Goal: Use online tool/utility: Utilize a website feature to perform a specific function

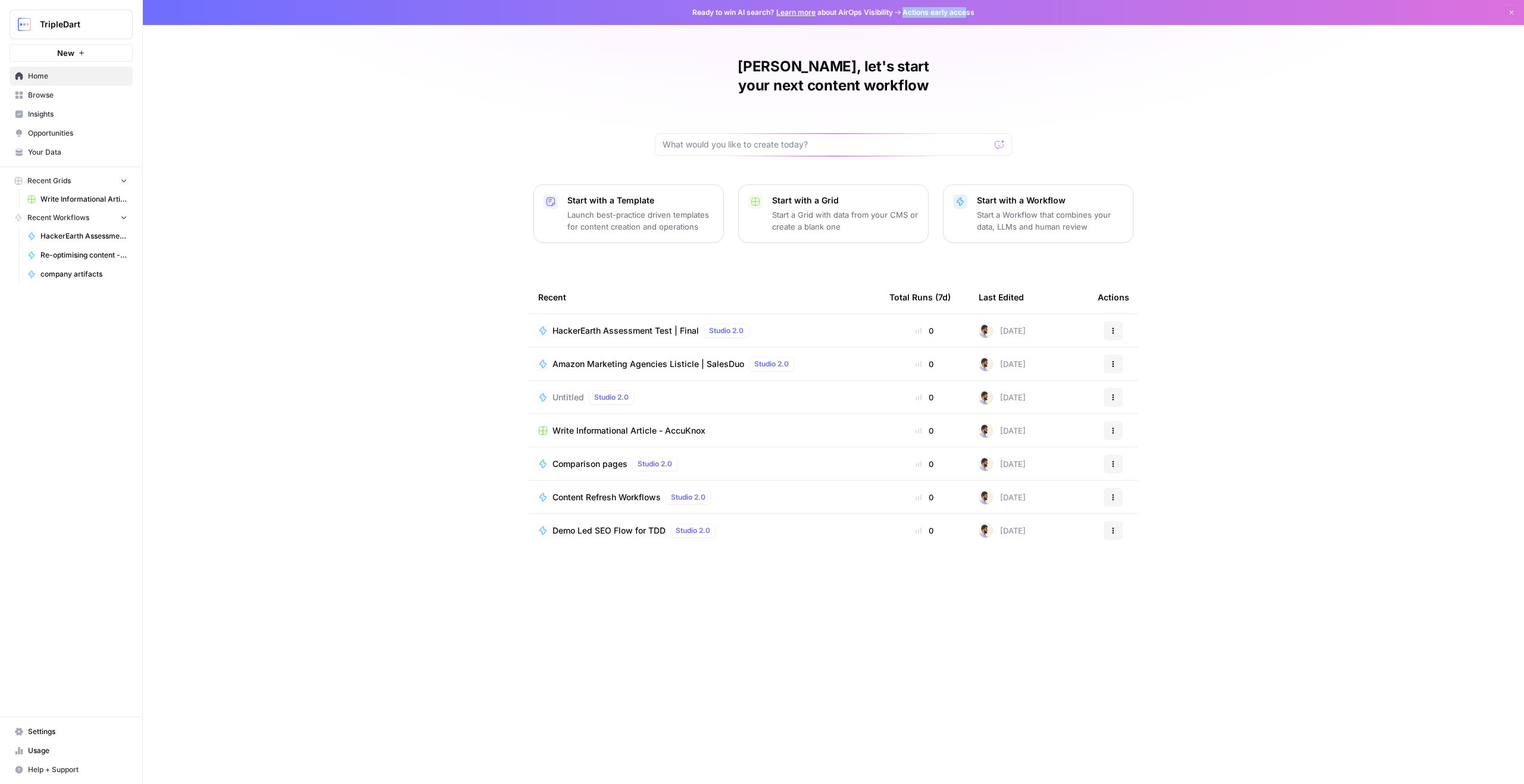
drag, startPoint x: 901, startPoint y: 16, endPoint x: 968, endPoint y: 12, distance: 67.1
click at [968, 12] on span "Ready to win AI search? Learn more about AirOps Visibility Actions early access" at bounding box center [833, 12] width 282 height 11
click at [86, 117] on span "Insights" at bounding box center [78, 113] width 100 height 11
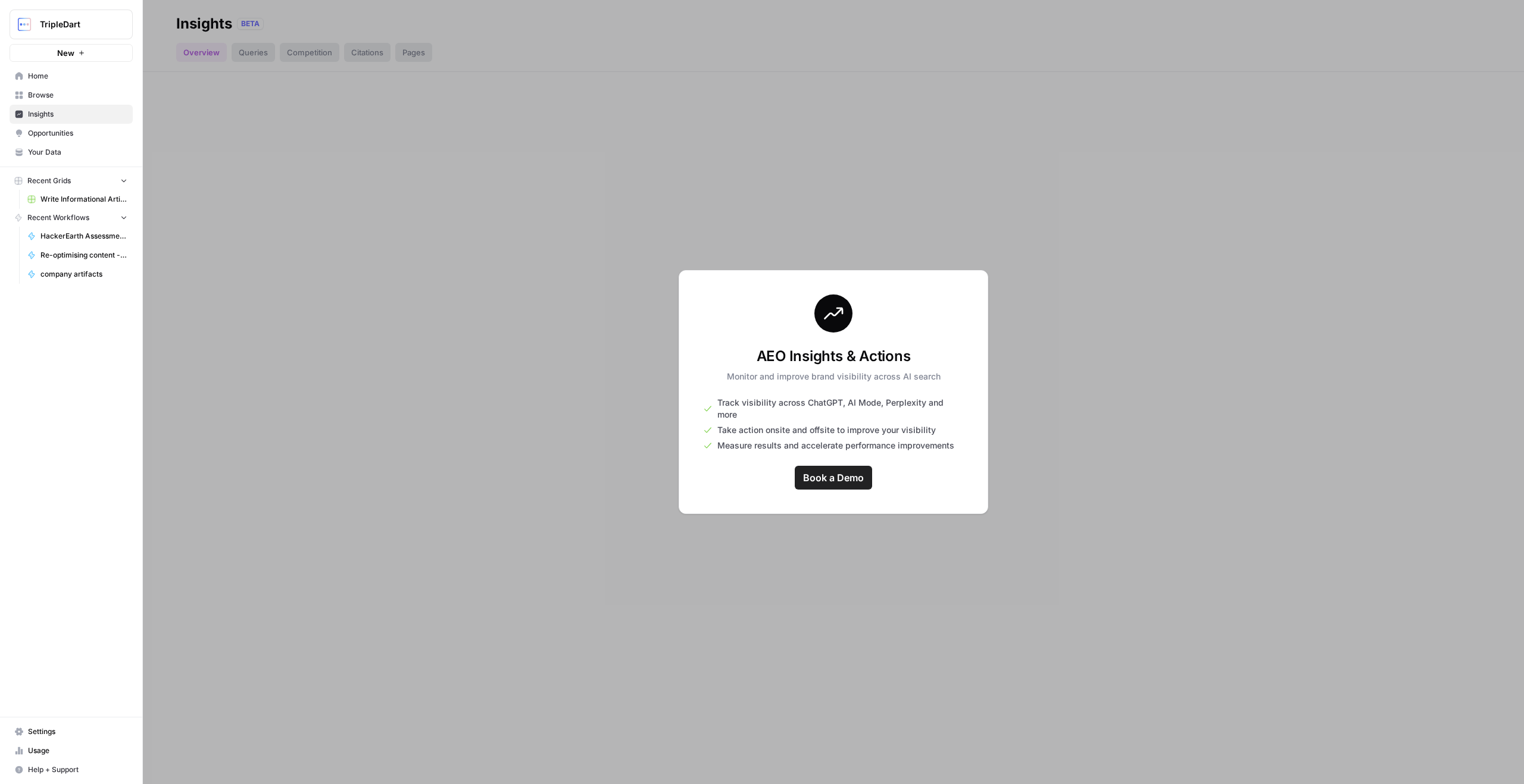
click at [269, 52] on div at bounding box center [833, 392] width 1381 height 784
click at [320, 50] on div at bounding box center [833, 392] width 1381 height 784
click at [371, 47] on div at bounding box center [833, 392] width 1381 height 784
click at [411, 48] on div at bounding box center [833, 392] width 1381 height 784
click at [64, 136] on span "Opportunities" at bounding box center [78, 133] width 100 height 11
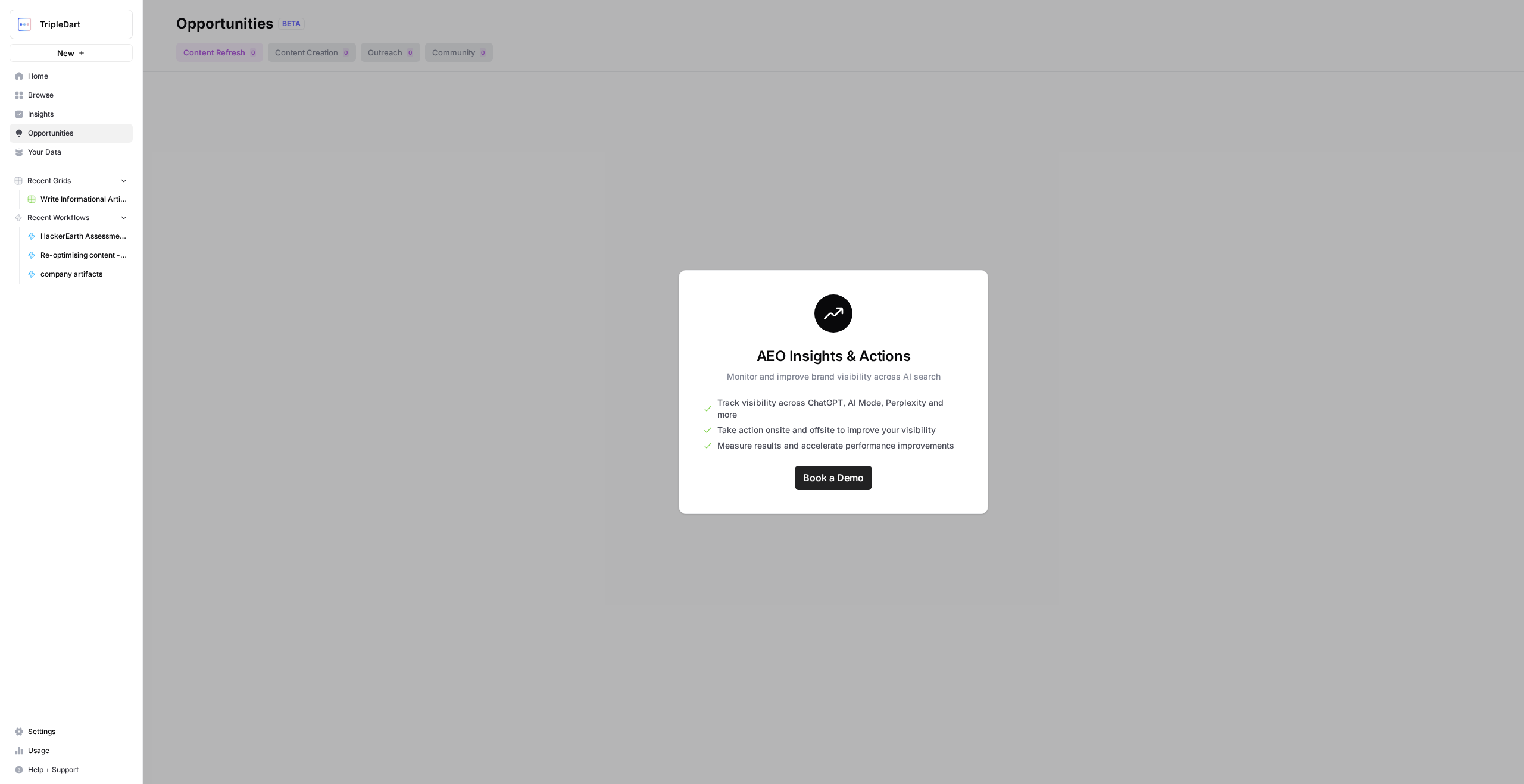
click at [68, 150] on span "Your Data" at bounding box center [78, 152] width 100 height 11
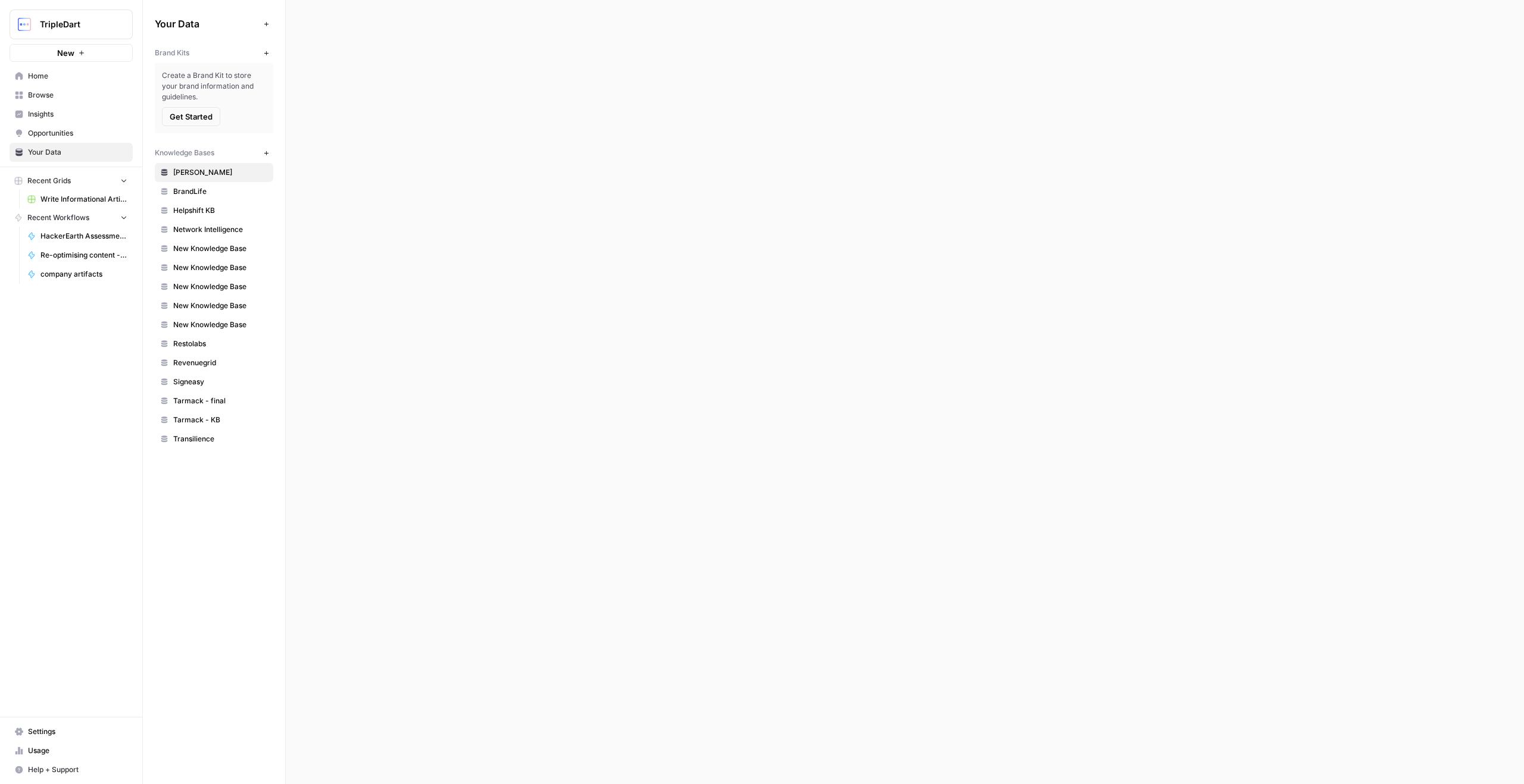
click at [68, 97] on span "Browse" at bounding box center [78, 95] width 100 height 11
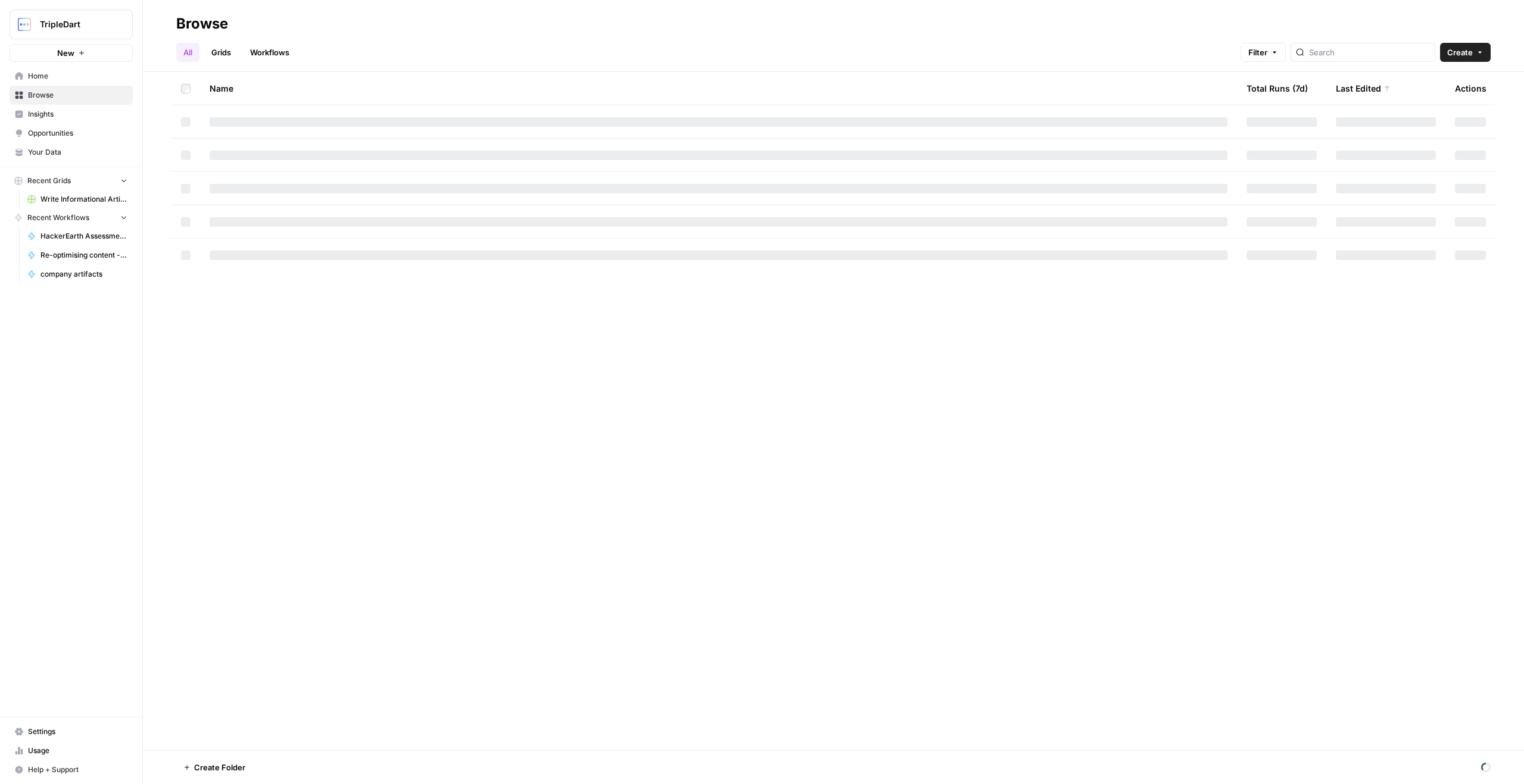
click at [275, 62] on header "Browse All Grids Workflows Filter Create" at bounding box center [833, 36] width 1381 height 72
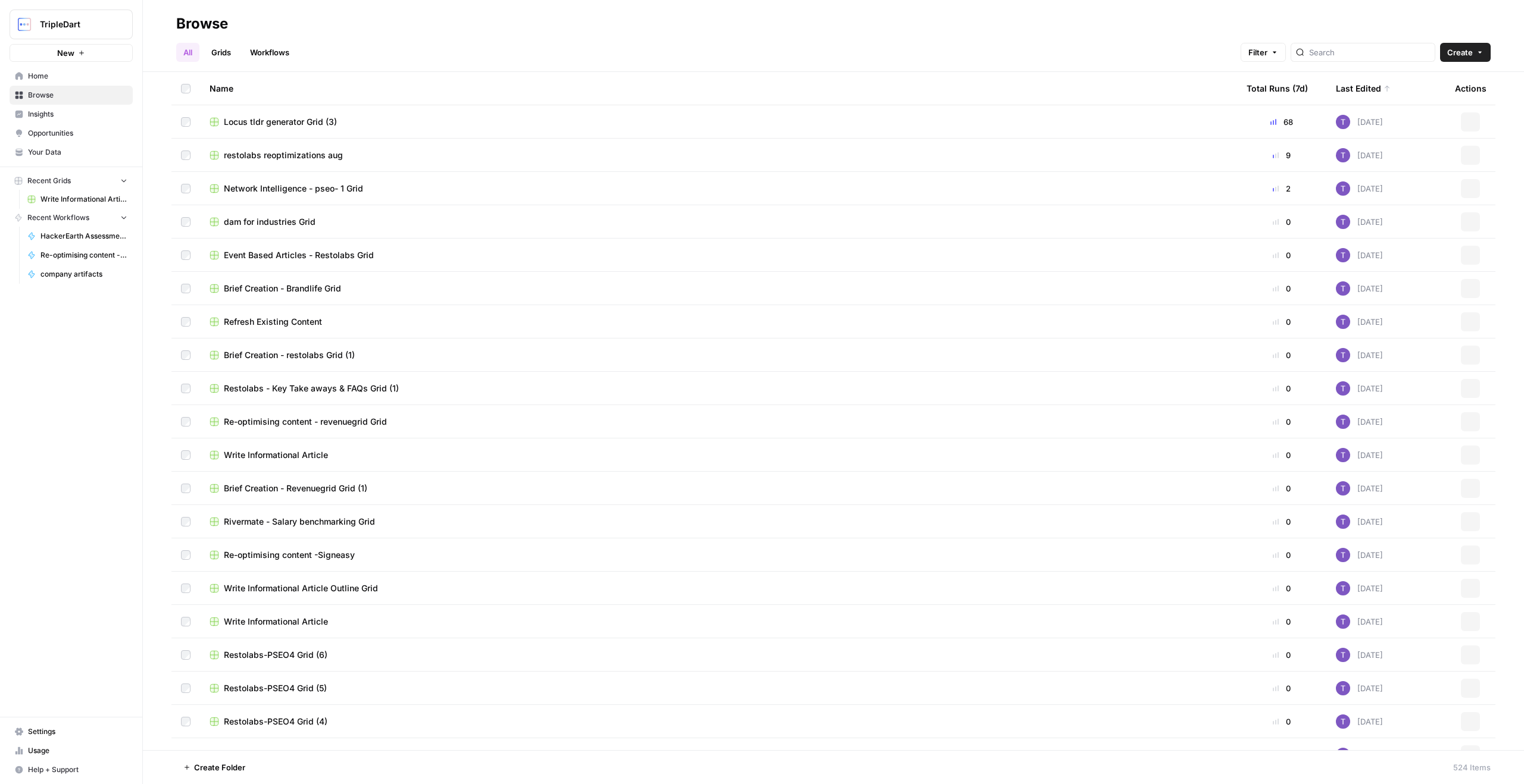
click at [275, 59] on link "Workflows" at bounding box center [270, 52] width 54 height 19
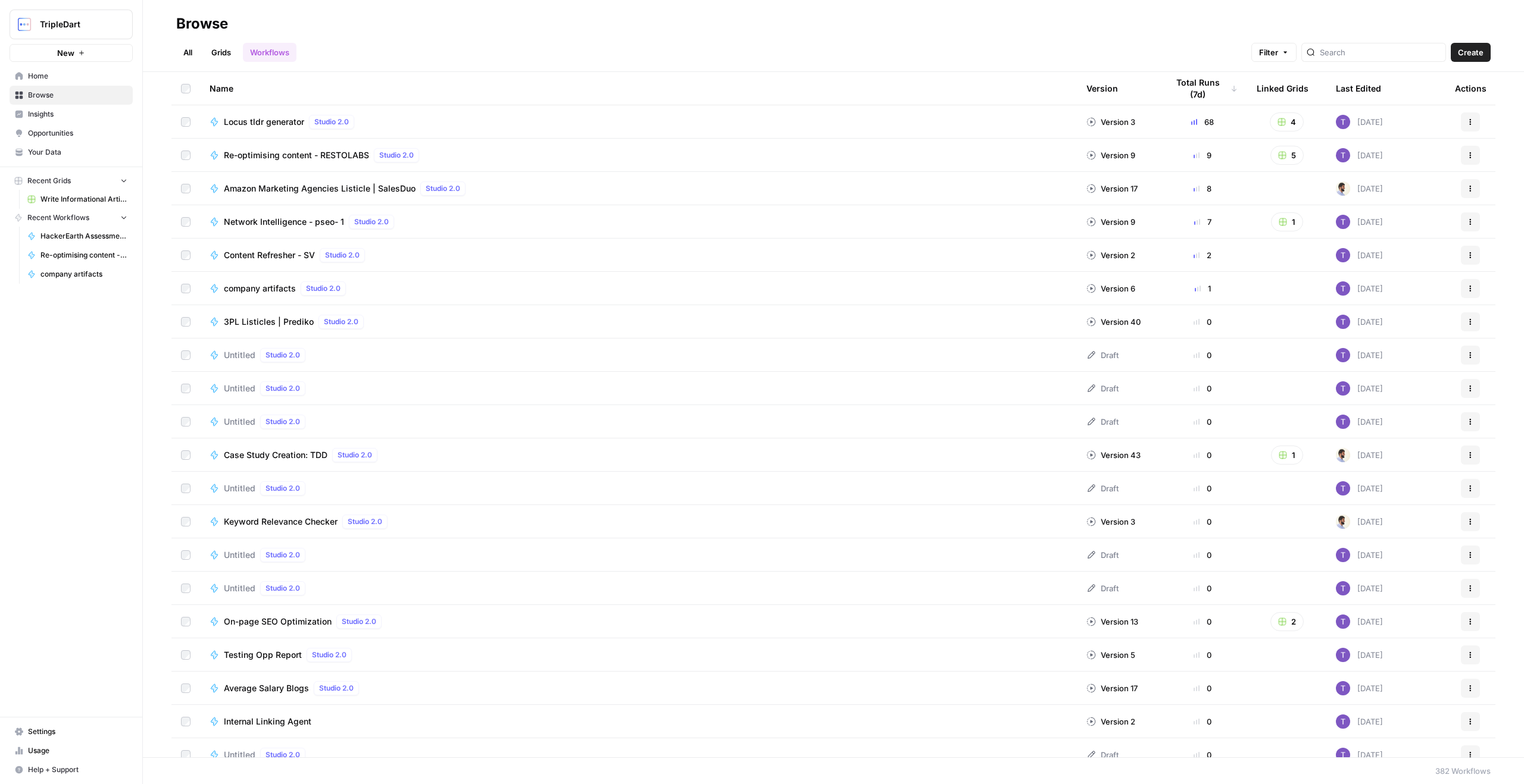
click at [259, 120] on span "Locus tldr generator" at bounding box center [264, 122] width 80 height 12
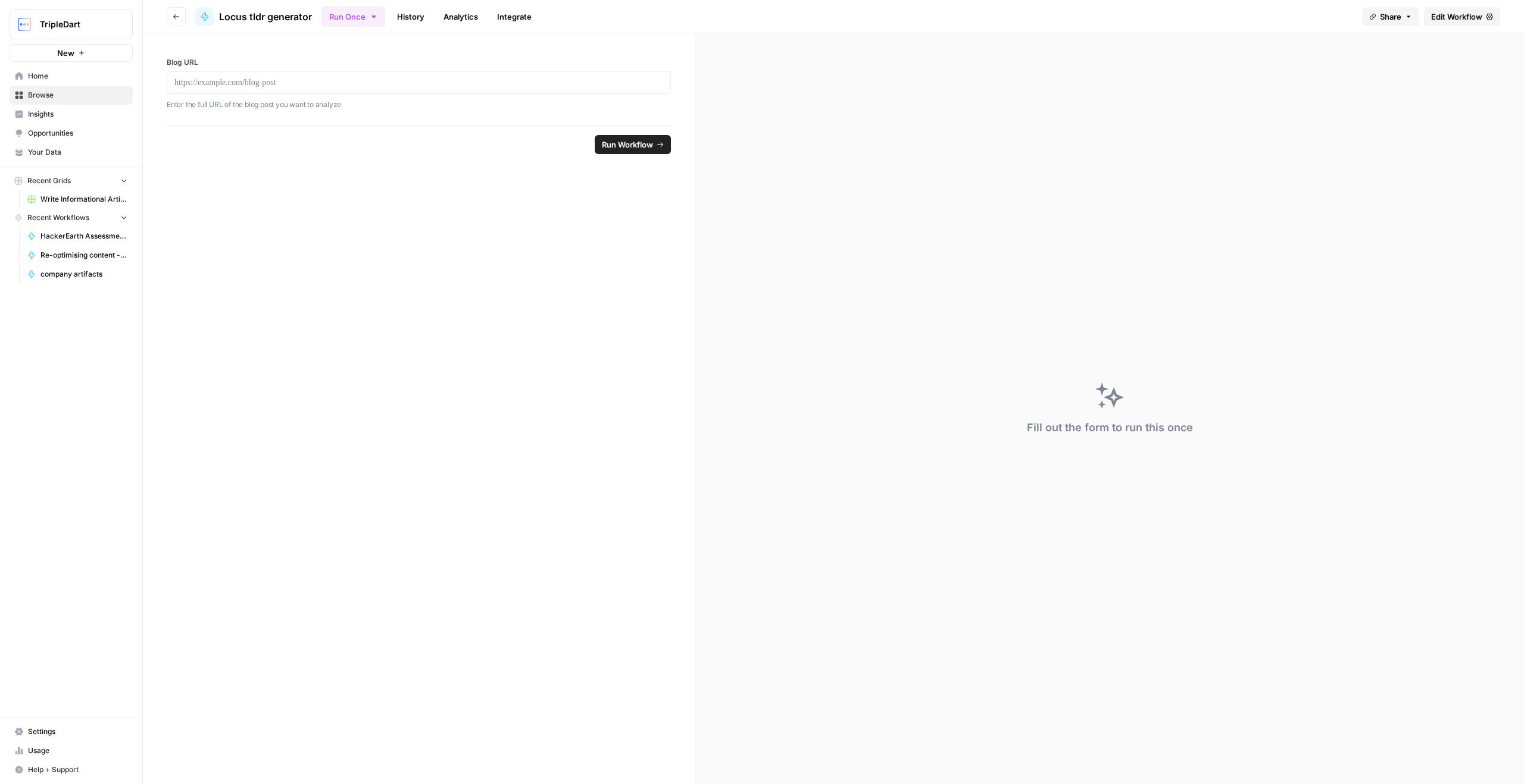
click at [421, 13] on link "History" at bounding box center [411, 16] width 42 height 19
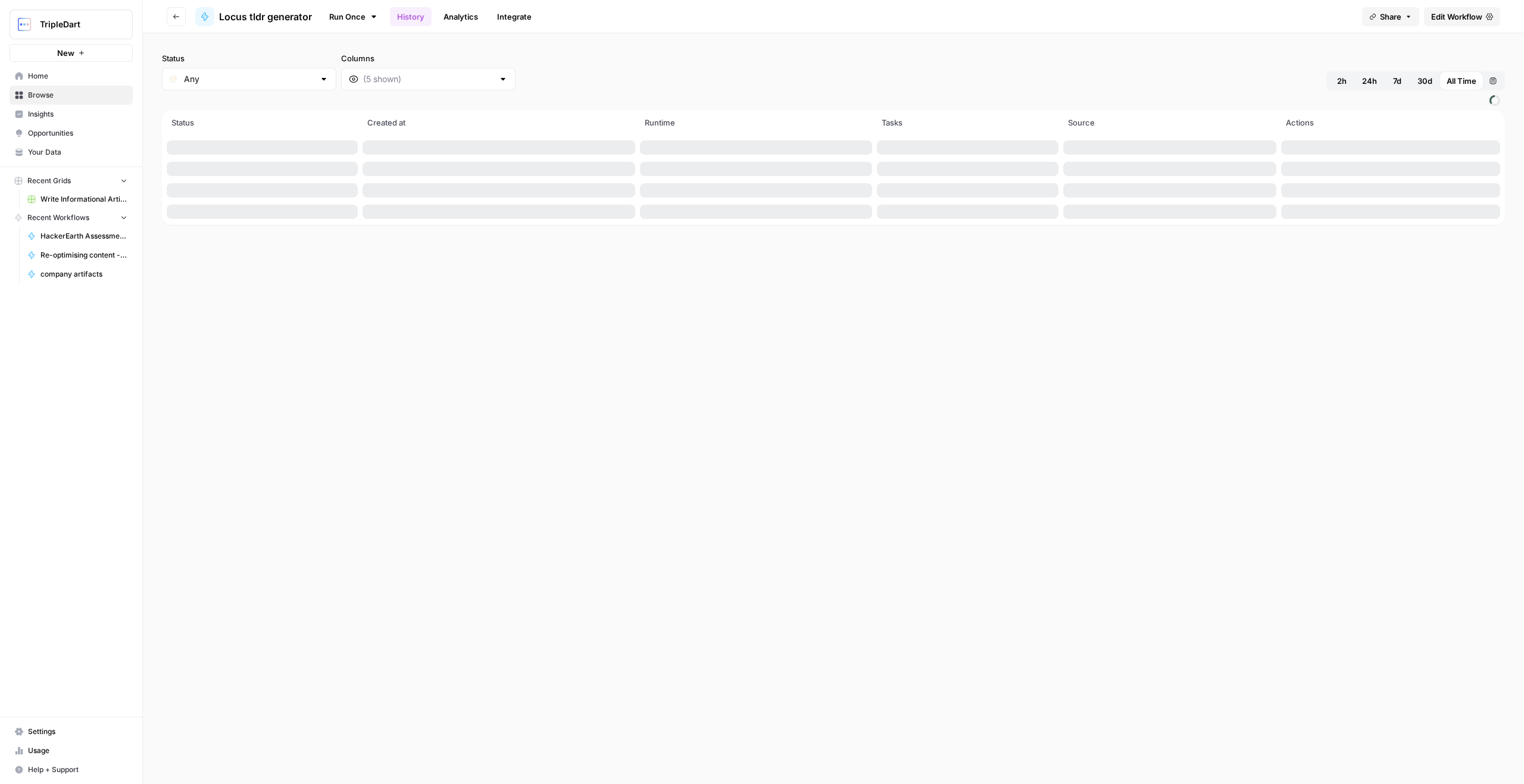
click at [177, 22] on button "Go back" at bounding box center [176, 16] width 19 height 19
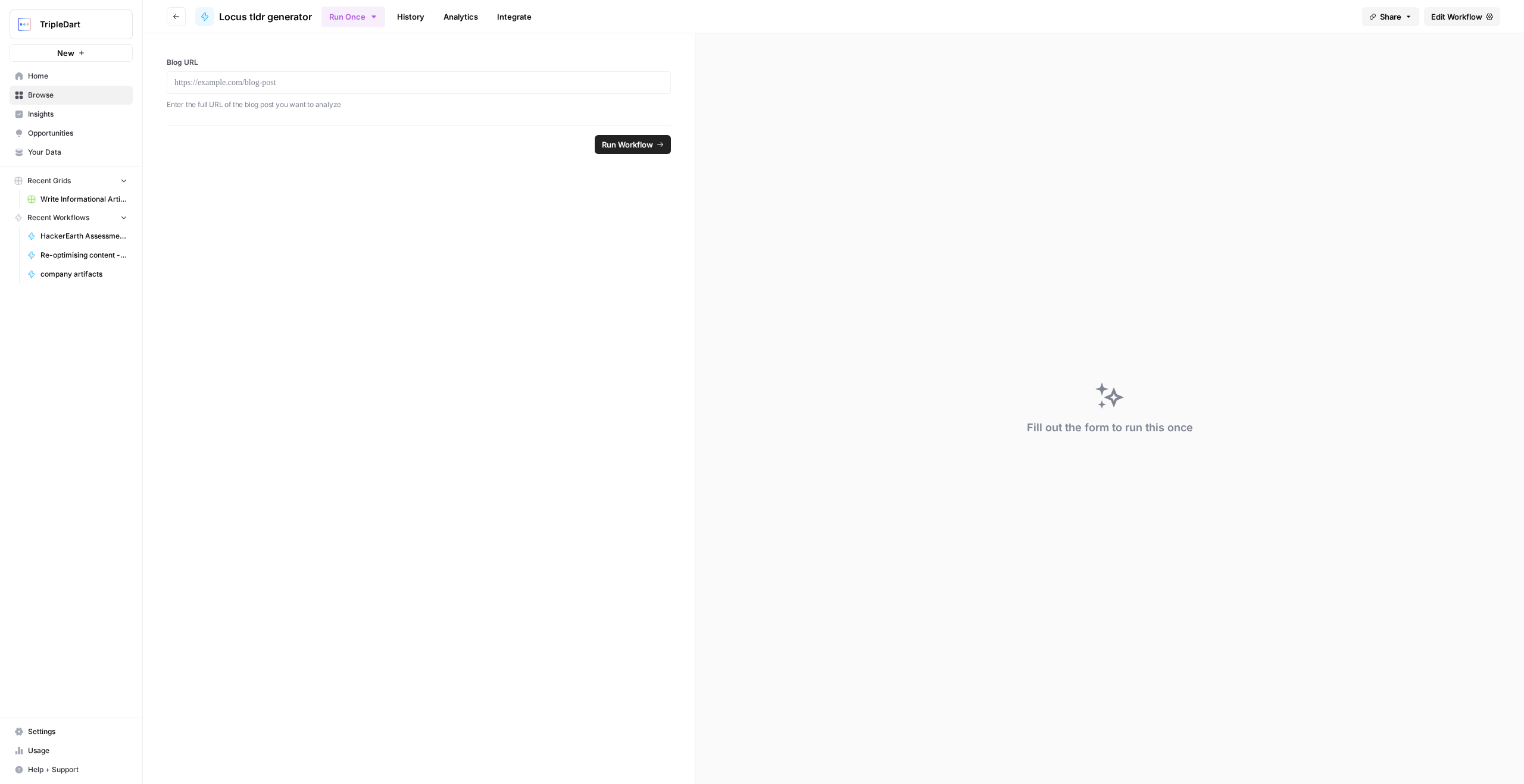
click at [177, 22] on button "Go back" at bounding box center [176, 16] width 19 height 19
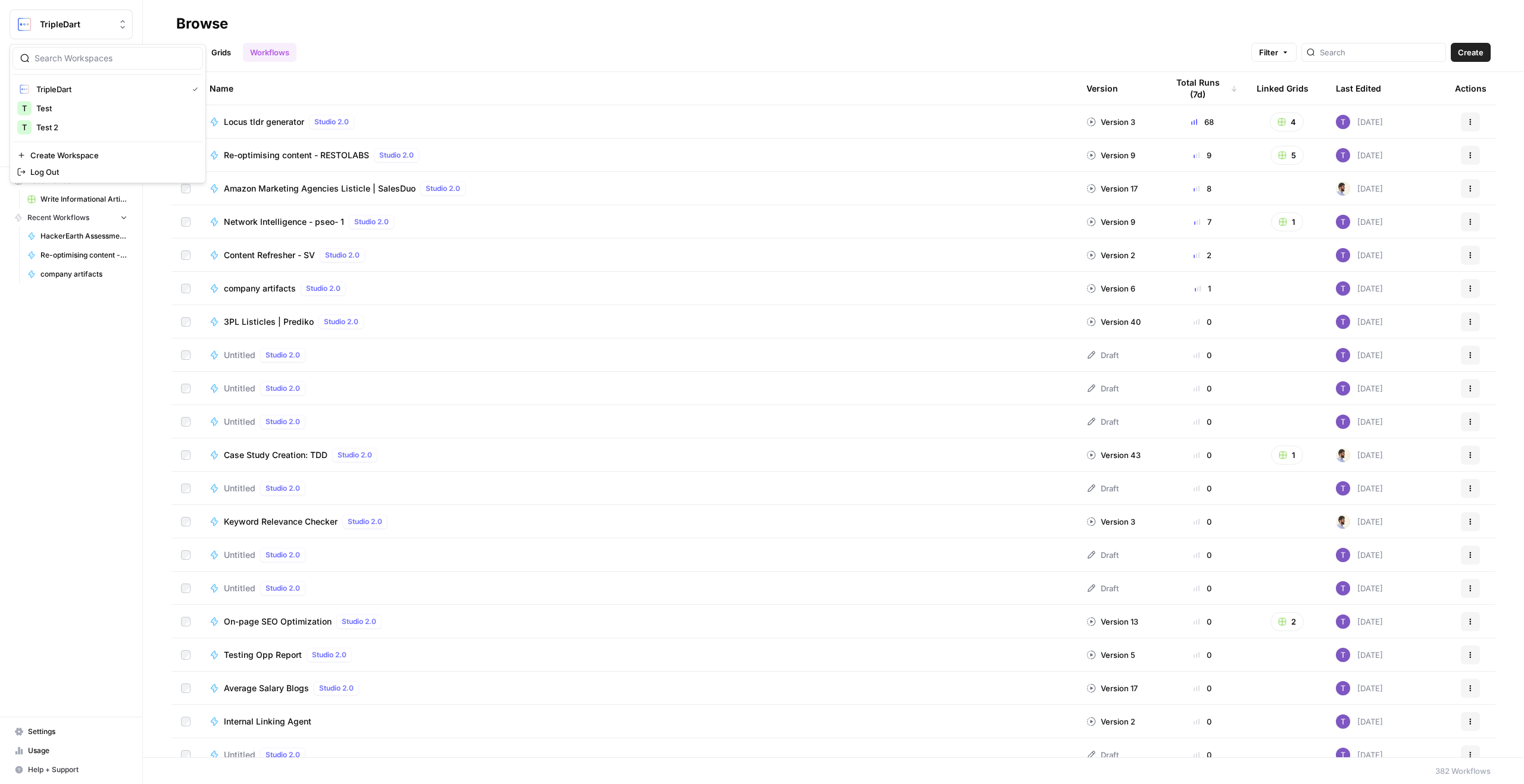
click at [69, 28] on span "TripleDart" at bounding box center [76, 24] width 72 height 12
click at [79, 113] on span "Test" at bounding box center [114, 108] width 158 height 12
